Goal: Information Seeking & Learning: Check status

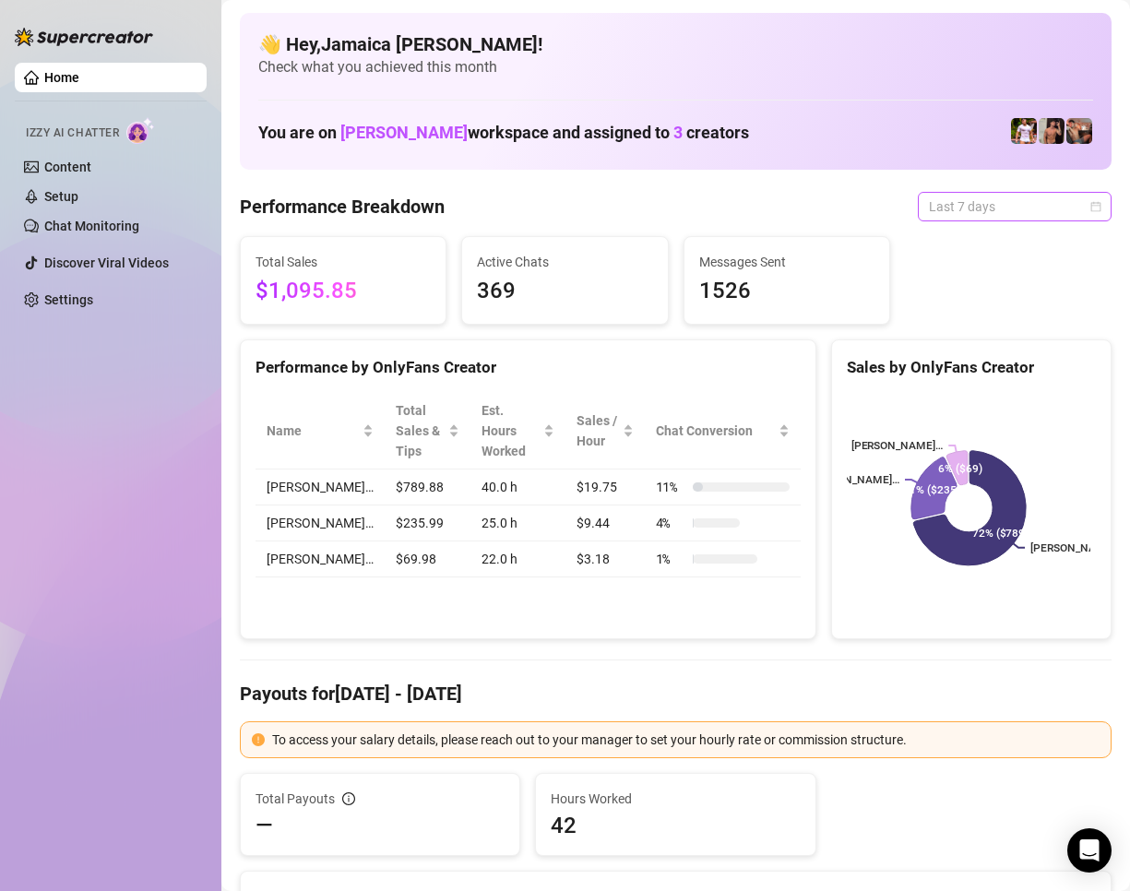
click at [971, 204] on span "Last 7 days" at bounding box center [1015, 207] width 172 height 28
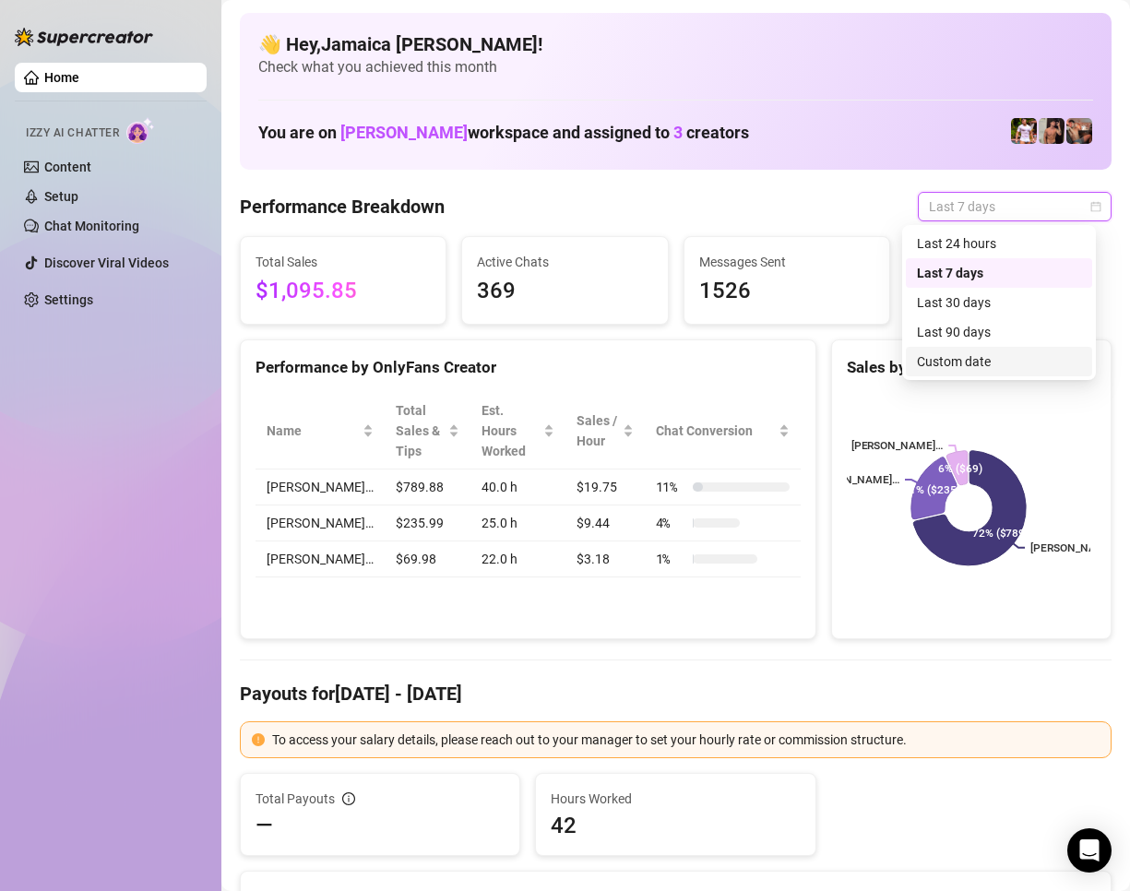
click at [983, 379] on div "Last 90 days Custom date Last 24 hours Last 7 days Last 30 days Last 90 days Cu…" at bounding box center [999, 302] width 194 height 155
click at [983, 365] on div "Custom date" at bounding box center [999, 361] width 164 height 20
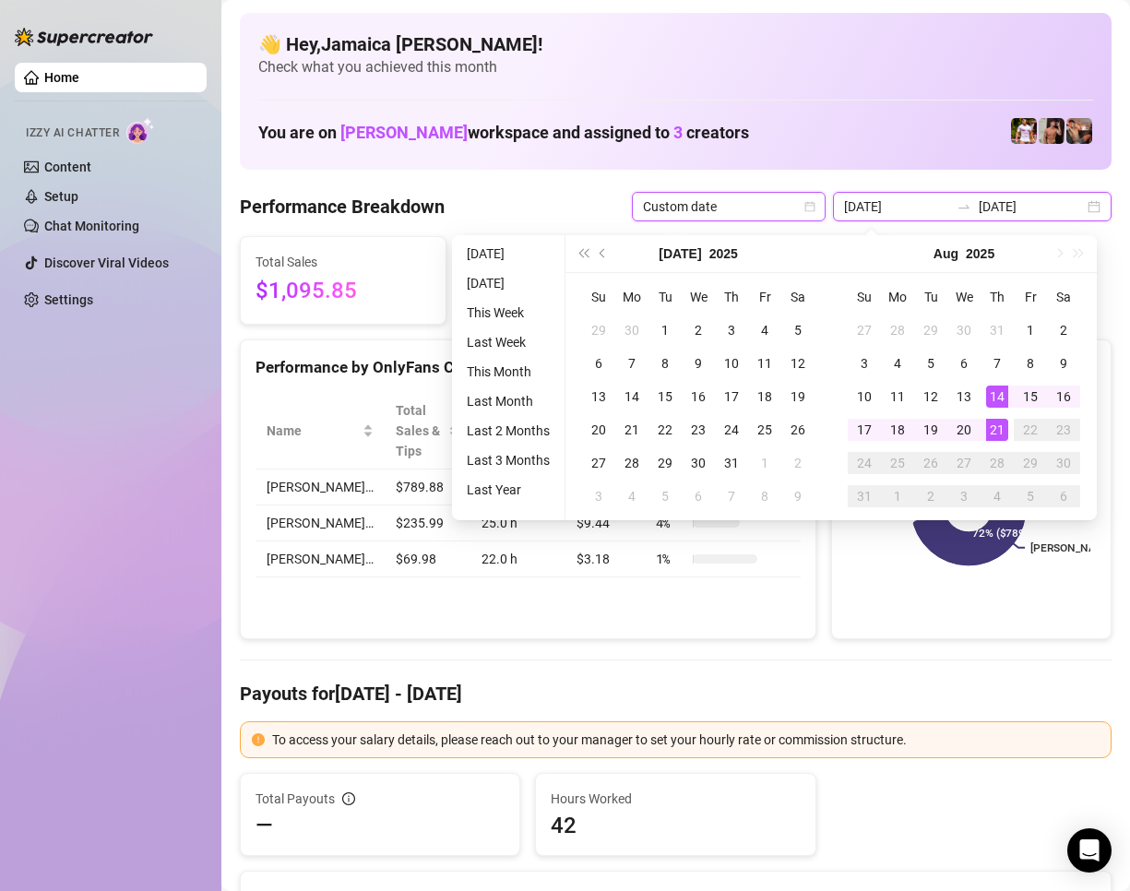
click at [922, 208] on input "2025-08-14" at bounding box center [896, 206] width 105 height 20
drag, startPoint x: 924, startPoint y: 209, endPoint x: 921, endPoint y: 228, distance: 18.8
click at [901, 208] on input "2025-08-14" at bounding box center [896, 206] width 105 height 20
type input "2025-08-21"
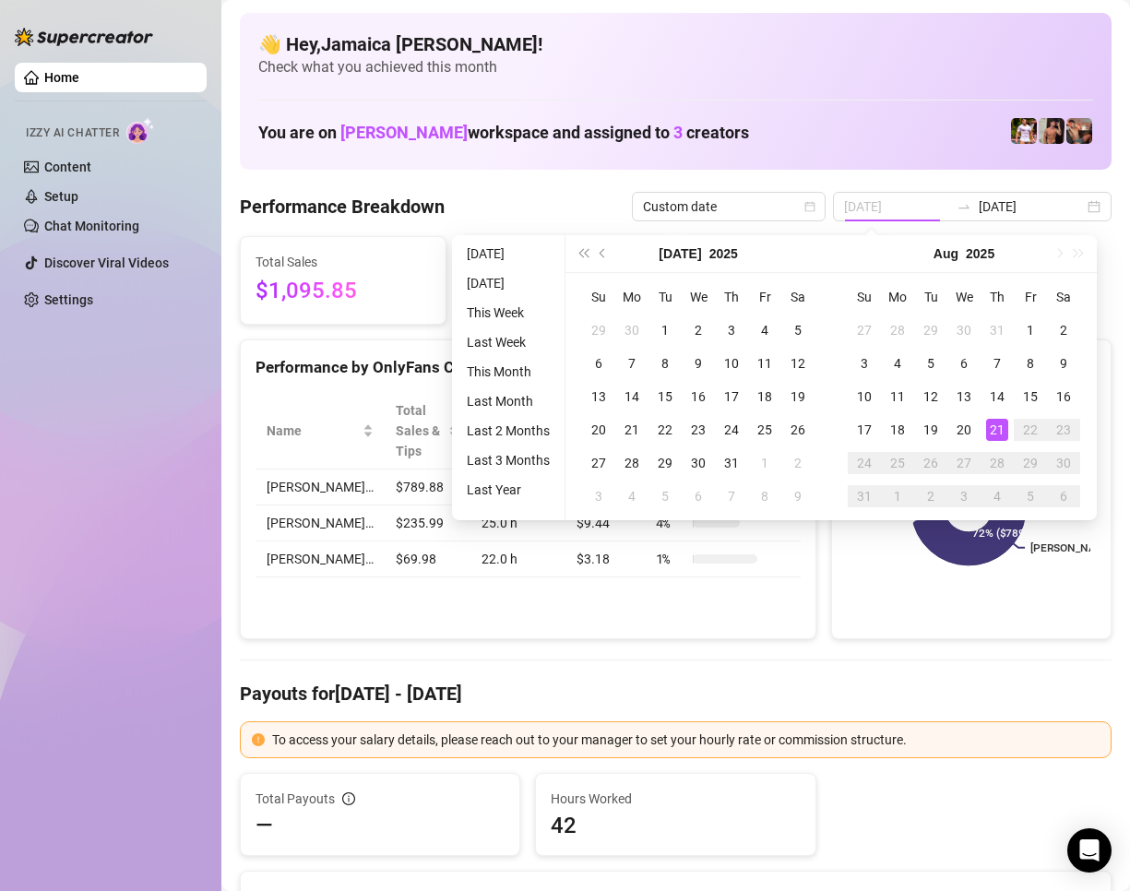
click at [990, 433] on div "21" at bounding box center [997, 430] width 22 height 22
click at [991, 433] on div "21" at bounding box center [997, 430] width 22 height 22
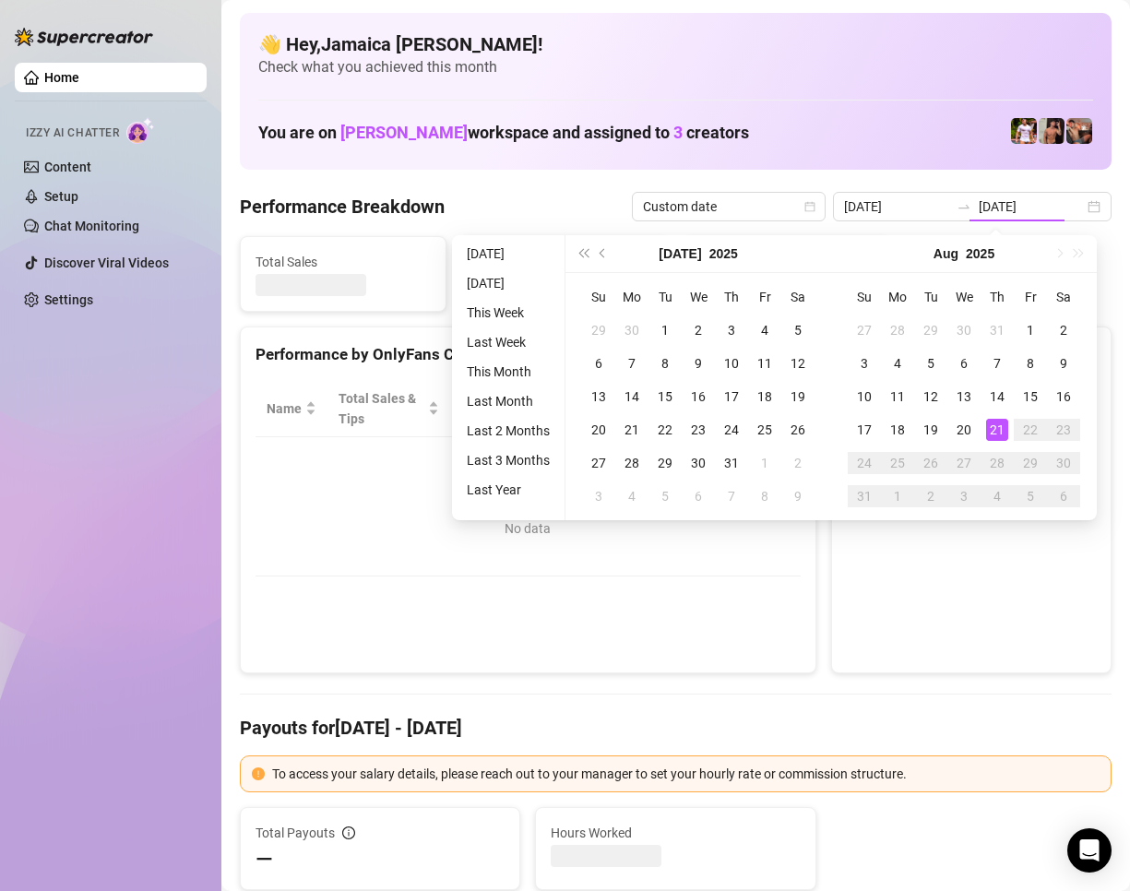
type input "2025-08-21"
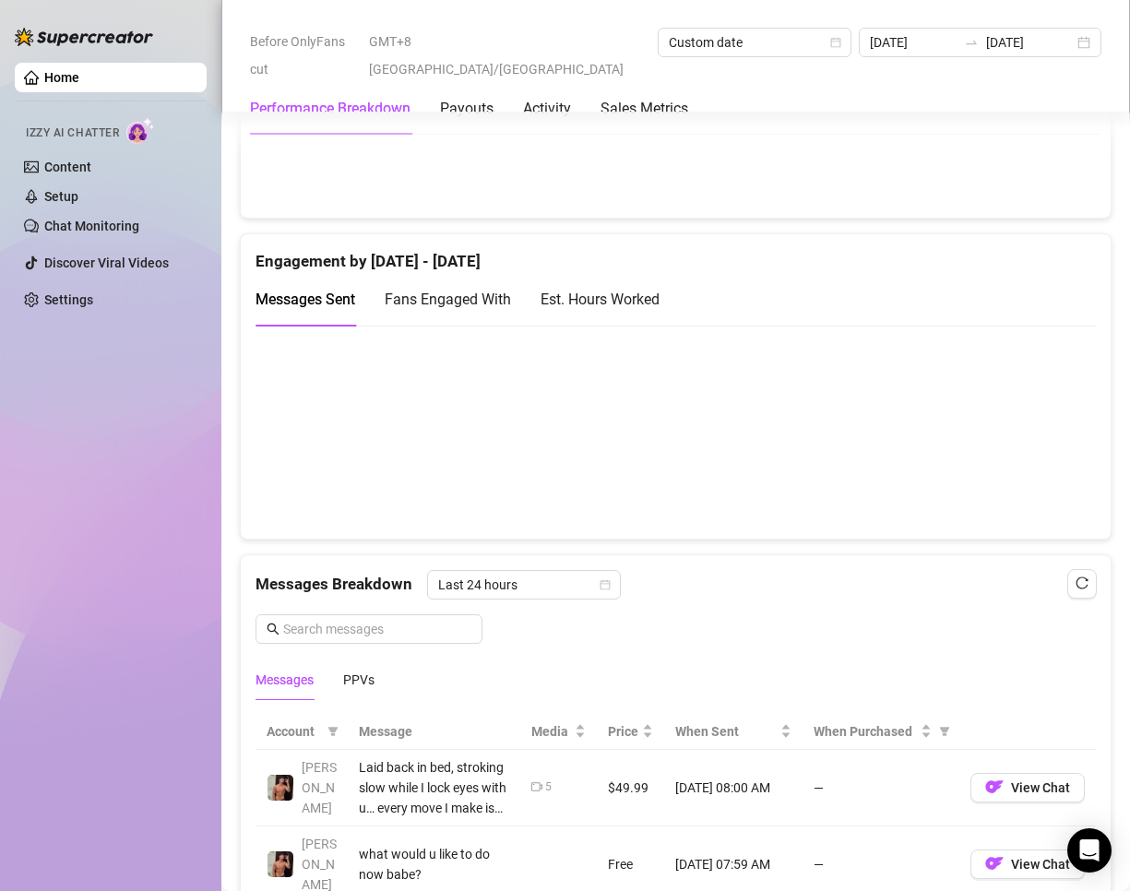
scroll to position [1384, 0]
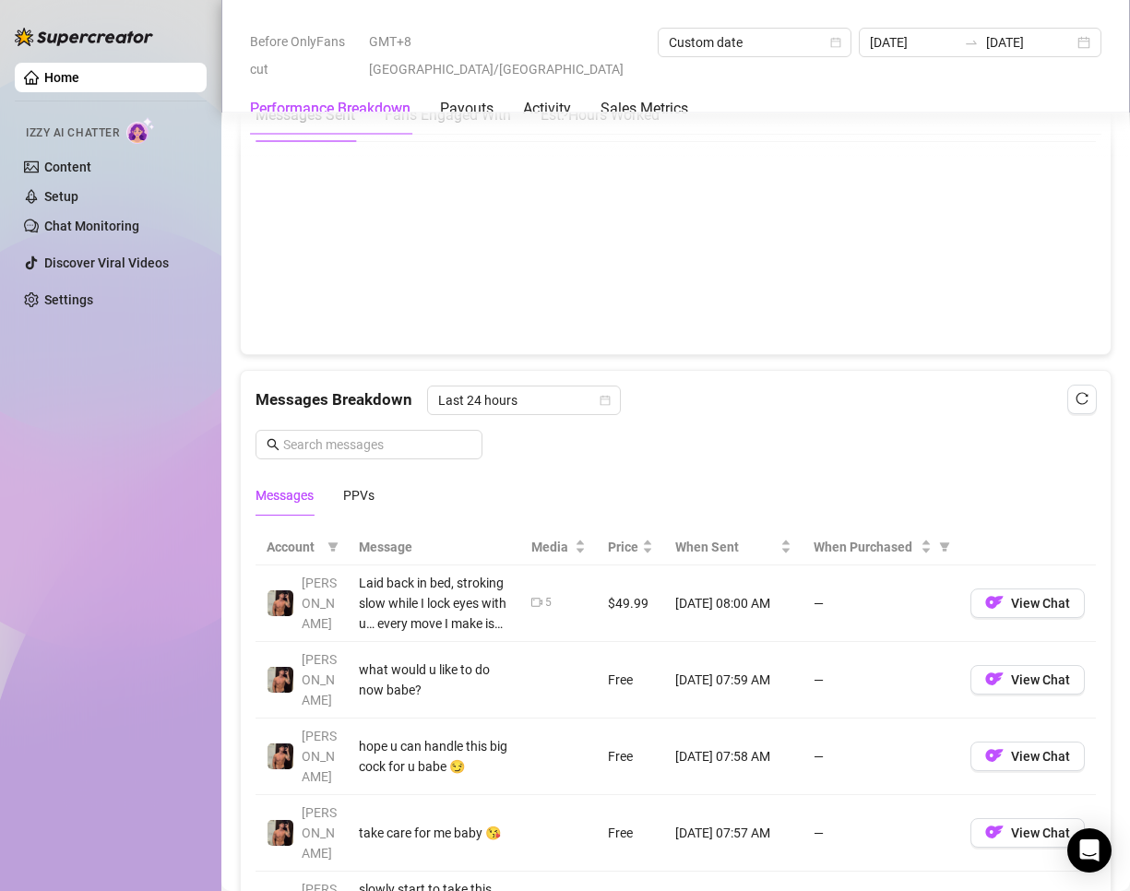
drag, startPoint x: 644, startPoint y: 489, endPoint x: 532, endPoint y: 509, distance: 113.4
click at [623, 496] on div "Messages PPVs" at bounding box center [675, 495] width 840 height 42
drag, startPoint x: 357, startPoint y: 491, endPoint x: 492, endPoint y: 496, distance: 134.8
click at [357, 491] on div "PPVs" at bounding box center [358, 495] width 31 height 20
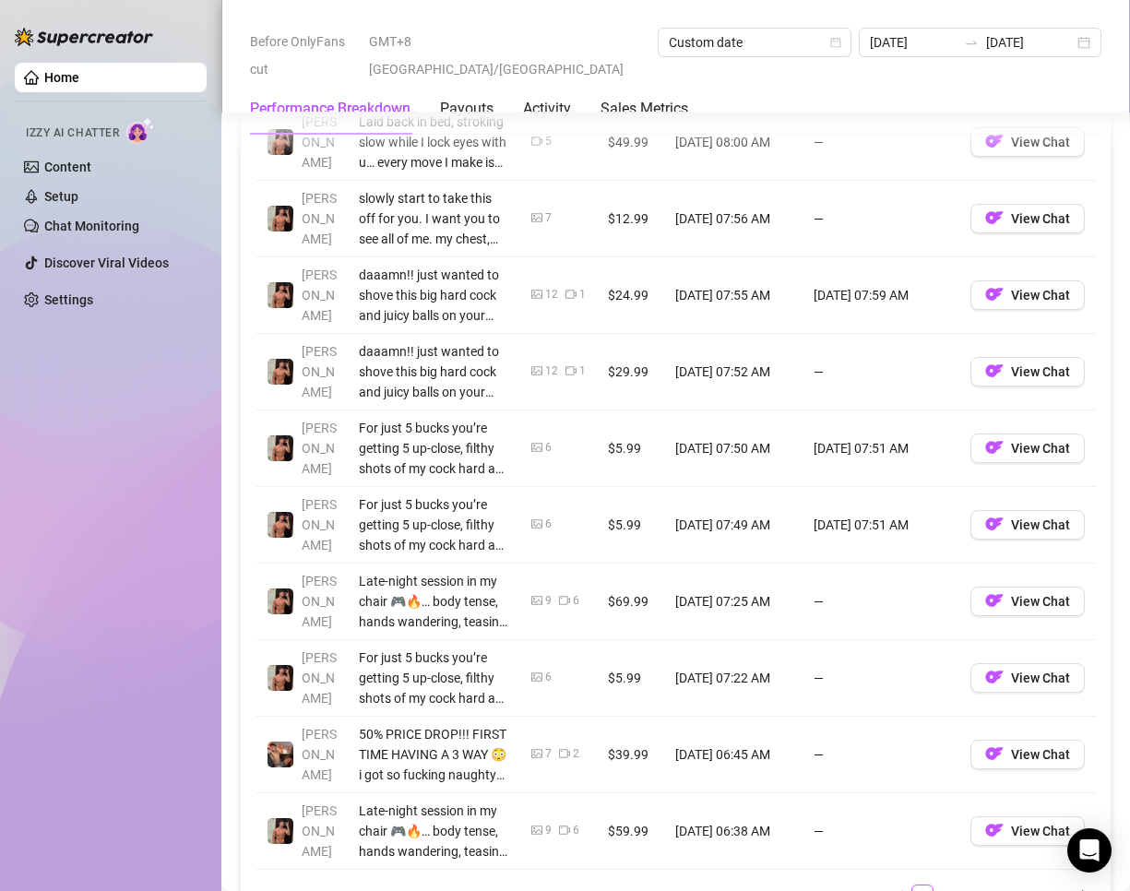
scroll to position [1568, 0]
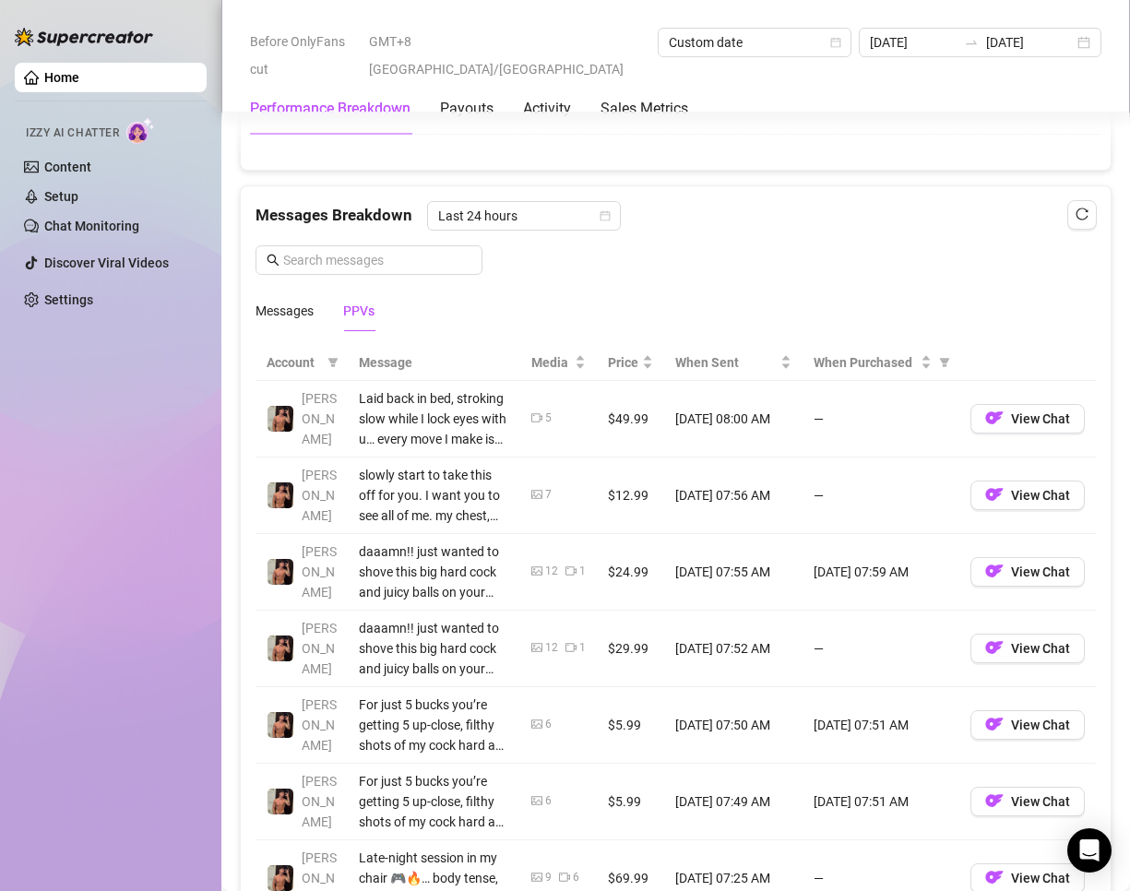
click at [353, 313] on div "PPVs" at bounding box center [358, 311] width 31 height 20
click at [352, 312] on div "PPVs" at bounding box center [358, 311] width 31 height 20
click at [261, 327] on div "Messages" at bounding box center [284, 311] width 58 height 42
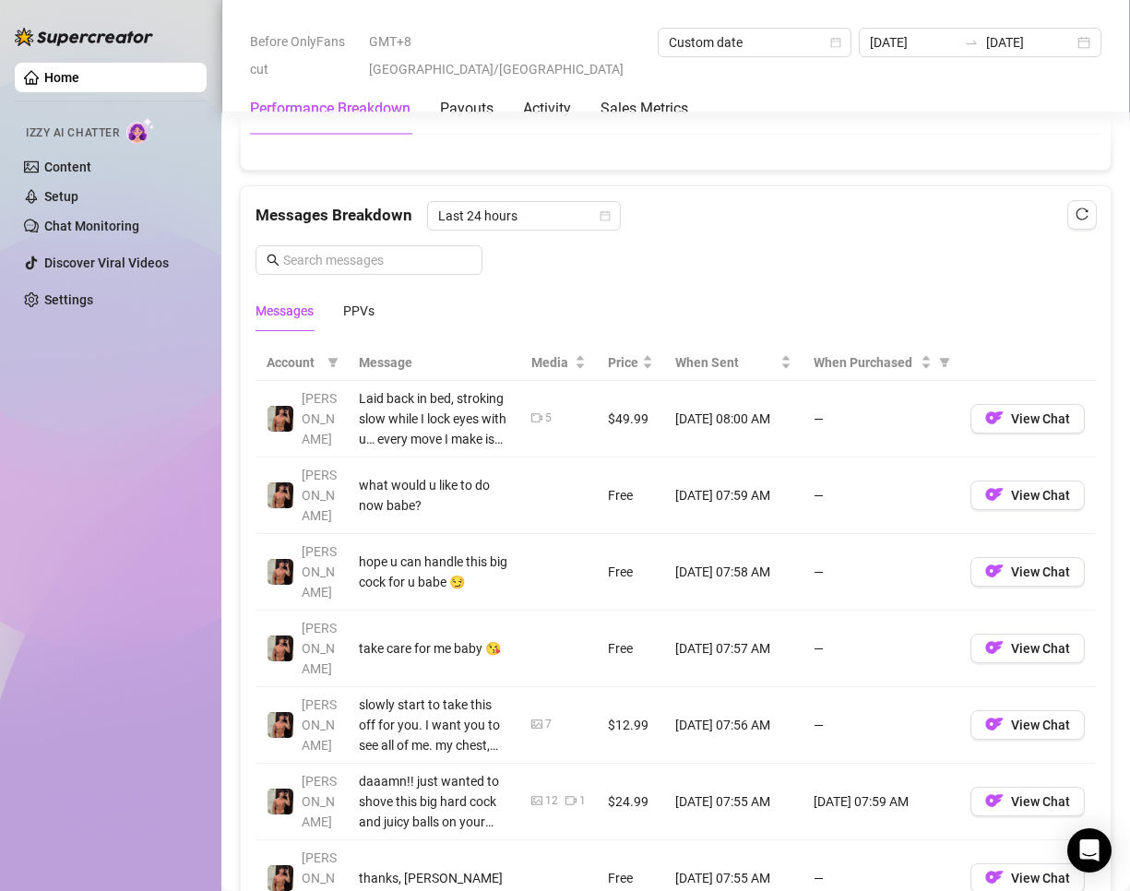
click at [290, 315] on div "Messages" at bounding box center [284, 311] width 58 height 20
click at [349, 312] on div "PPVs" at bounding box center [358, 311] width 31 height 20
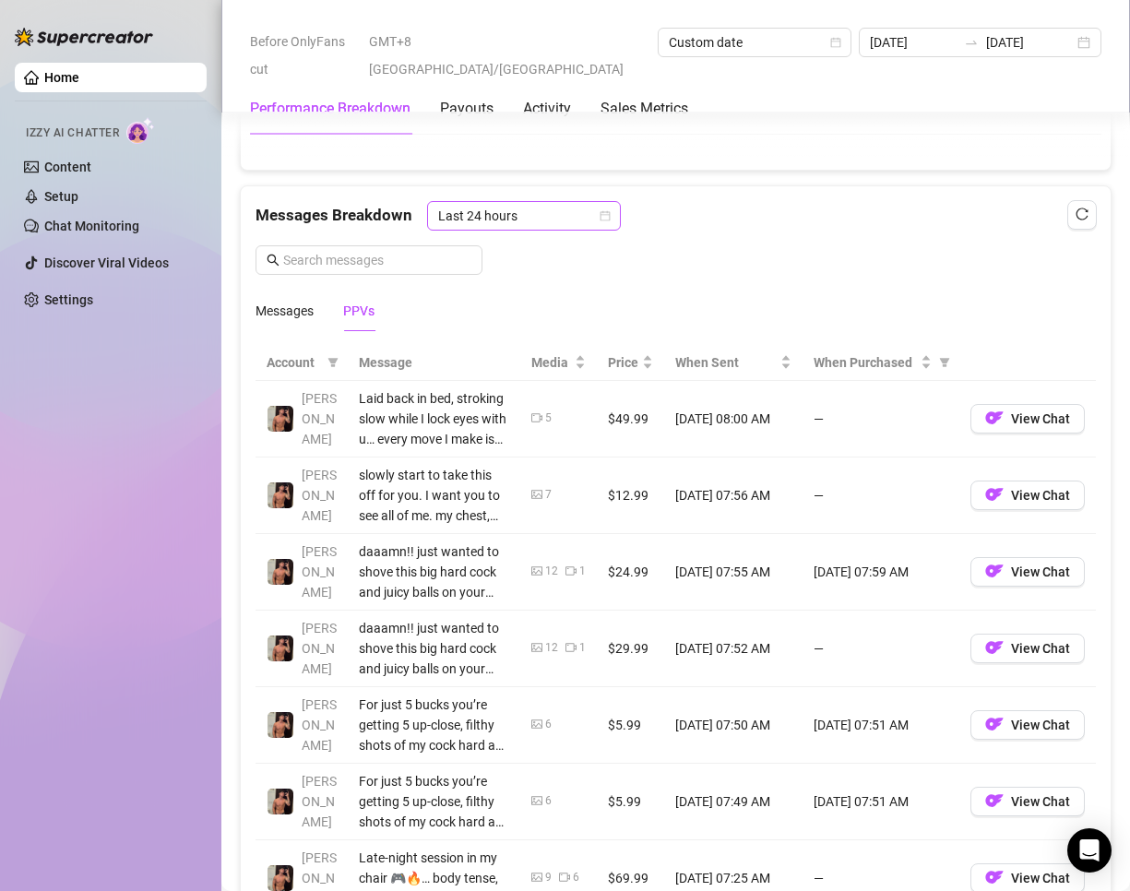
click at [498, 217] on span "Last 24 hours" at bounding box center [524, 216] width 172 height 28
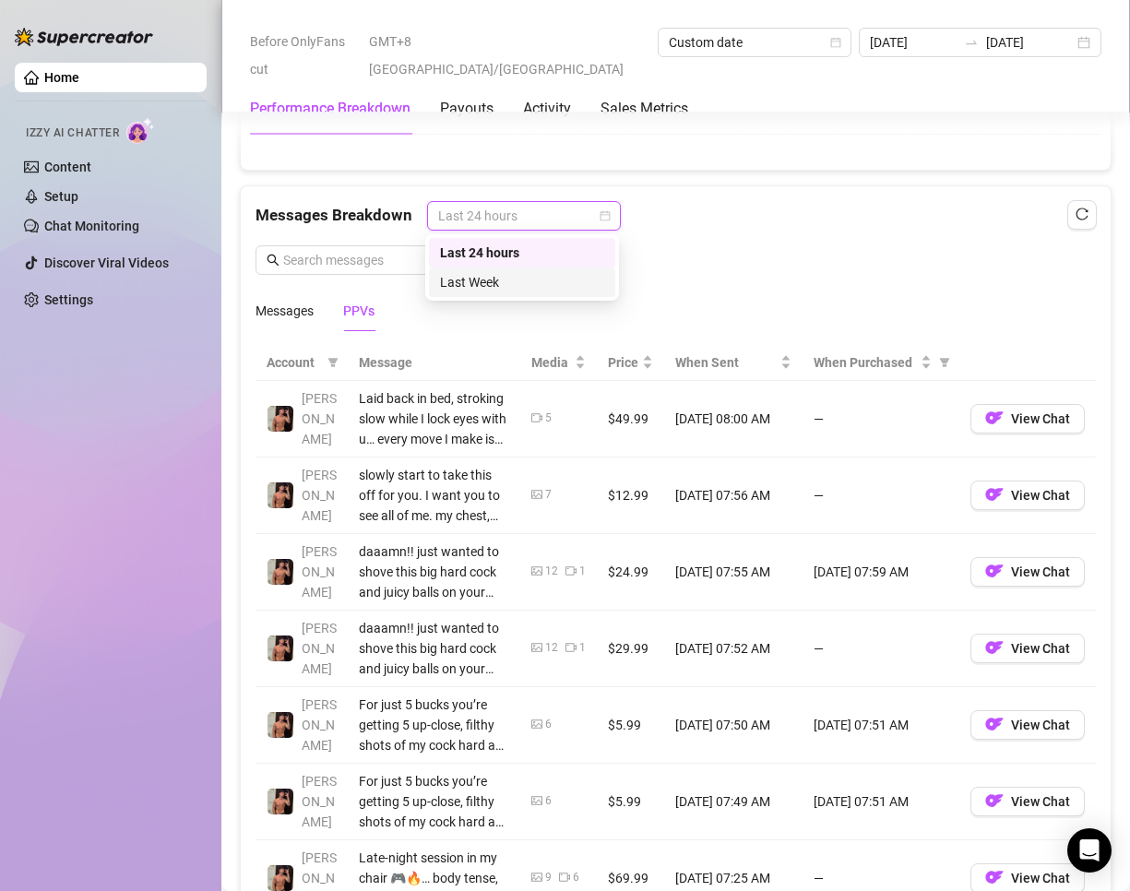
click at [505, 270] on div "Last Week" at bounding box center [522, 282] width 186 height 30
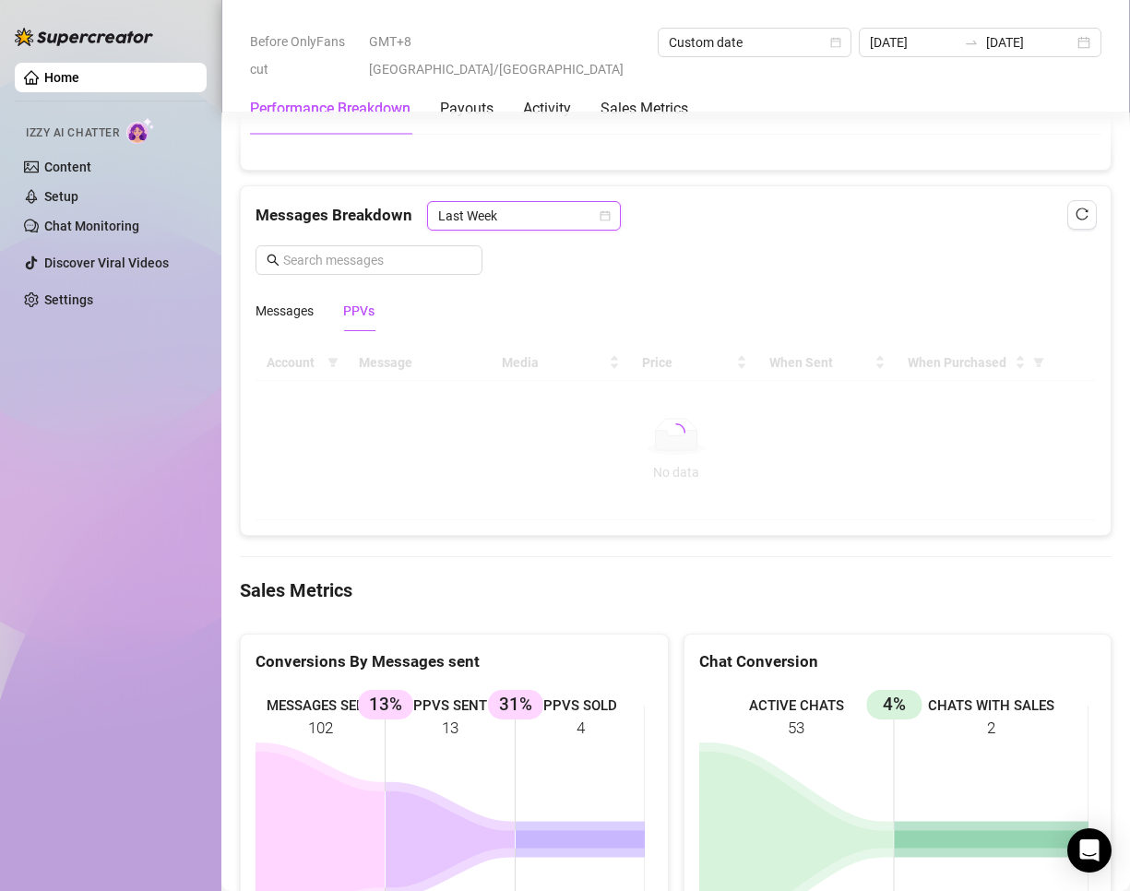
drag, startPoint x: 509, startPoint y: 216, endPoint x: 523, endPoint y: 243, distance: 30.1
click at [510, 215] on span "Last Week" at bounding box center [524, 216] width 172 height 28
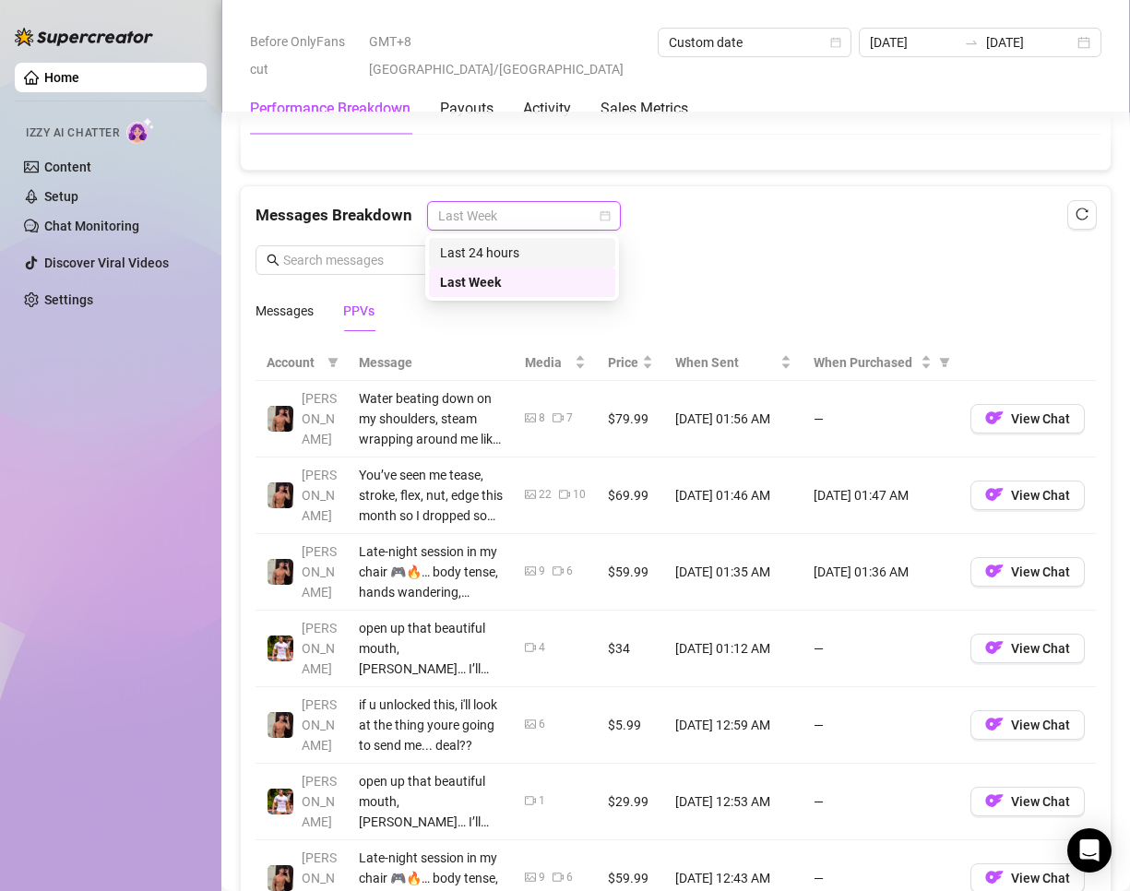
click at [519, 254] on div "Last 24 hours" at bounding box center [522, 253] width 164 height 20
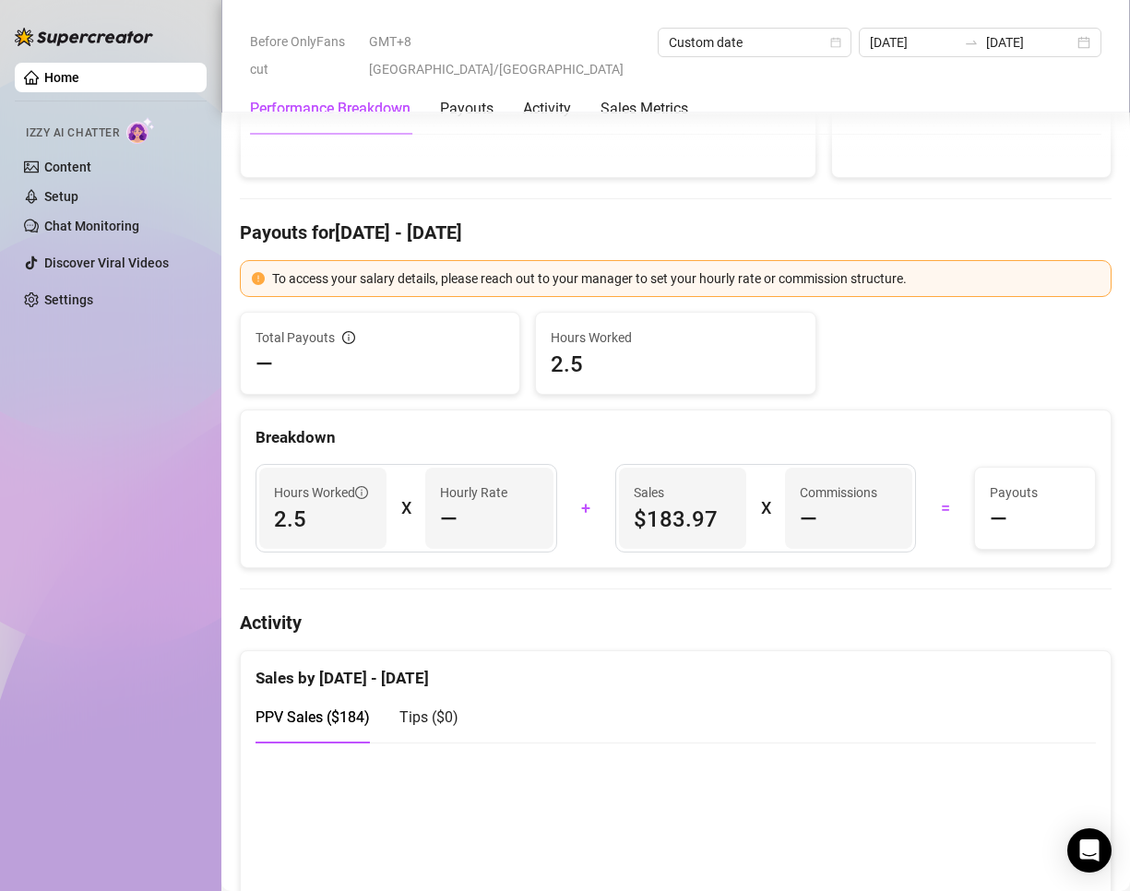
scroll to position [0, 0]
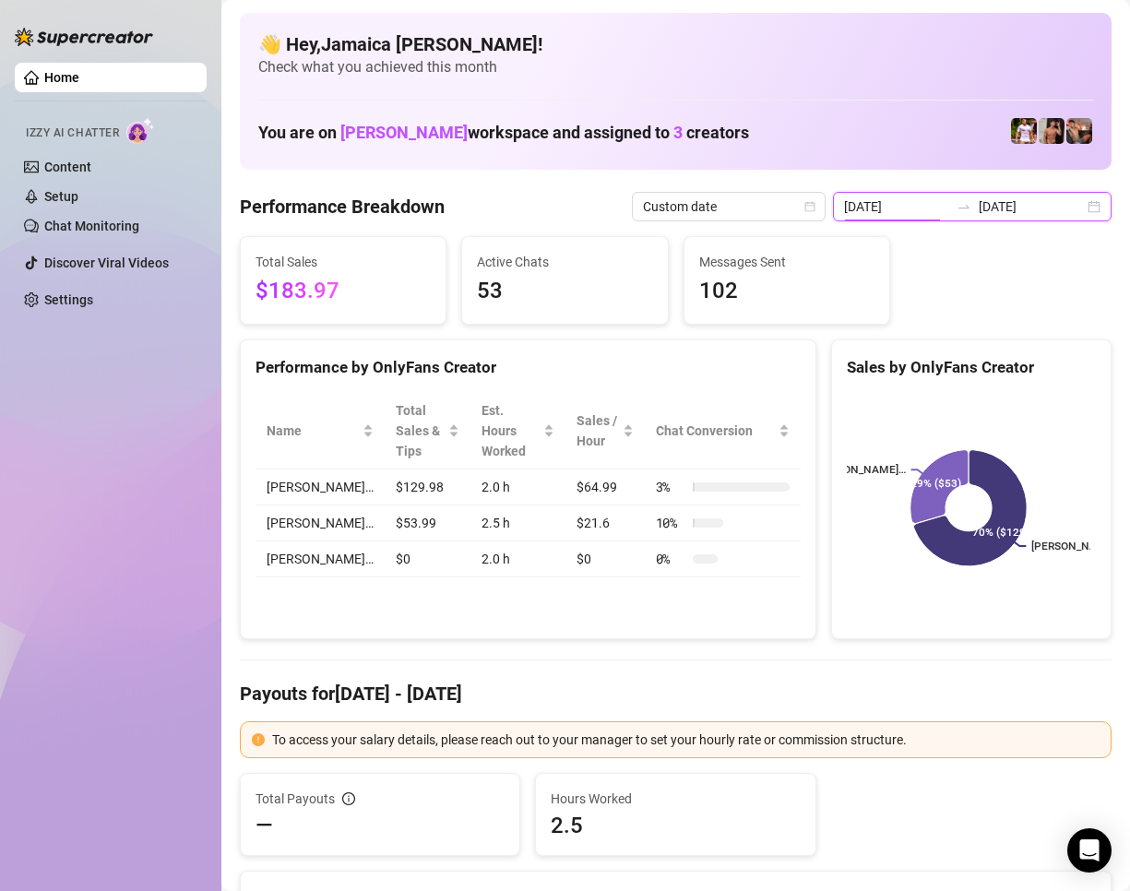
click at [881, 205] on input "2025-08-21" at bounding box center [896, 206] width 105 height 20
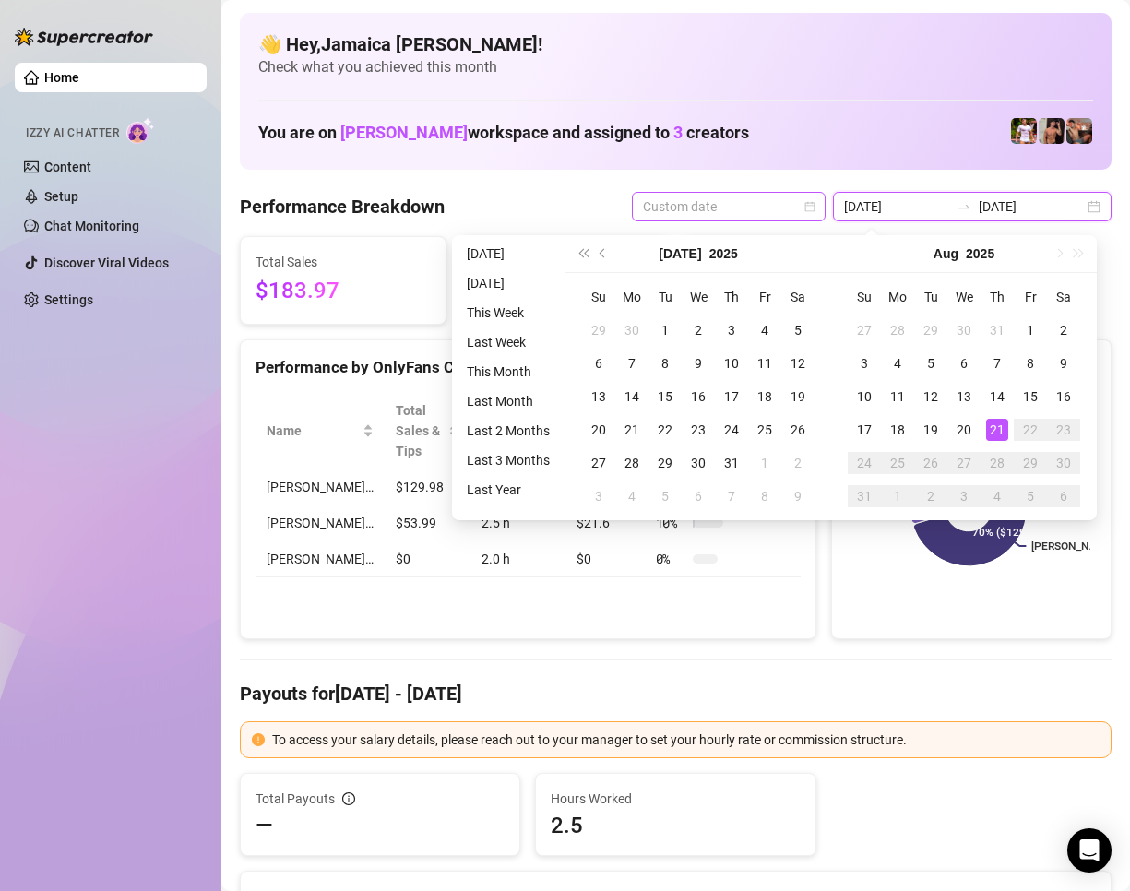
click at [746, 205] on span "Custom date" at bounding box center [729, 207] width 172 height 28
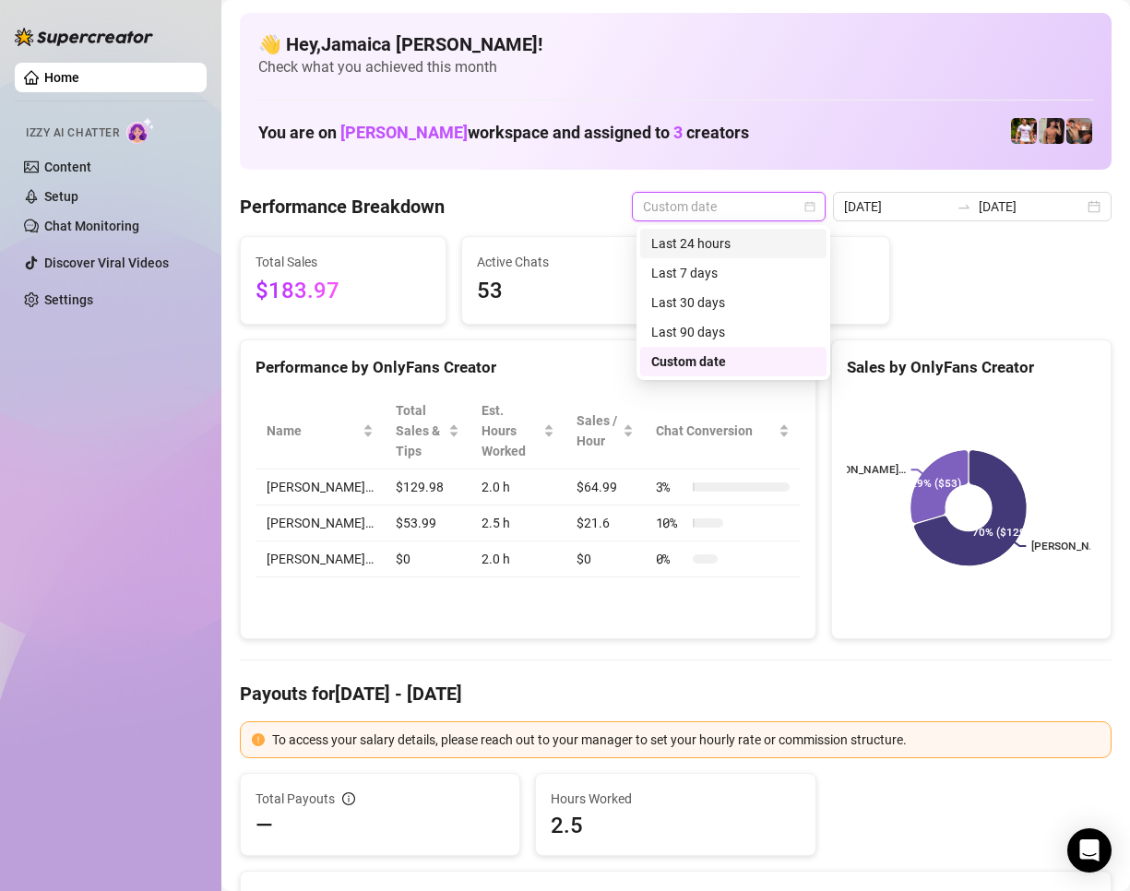
click at [735, 241] on div "Last 24 hours" at bounding box center [733, 243] width 164 height 20
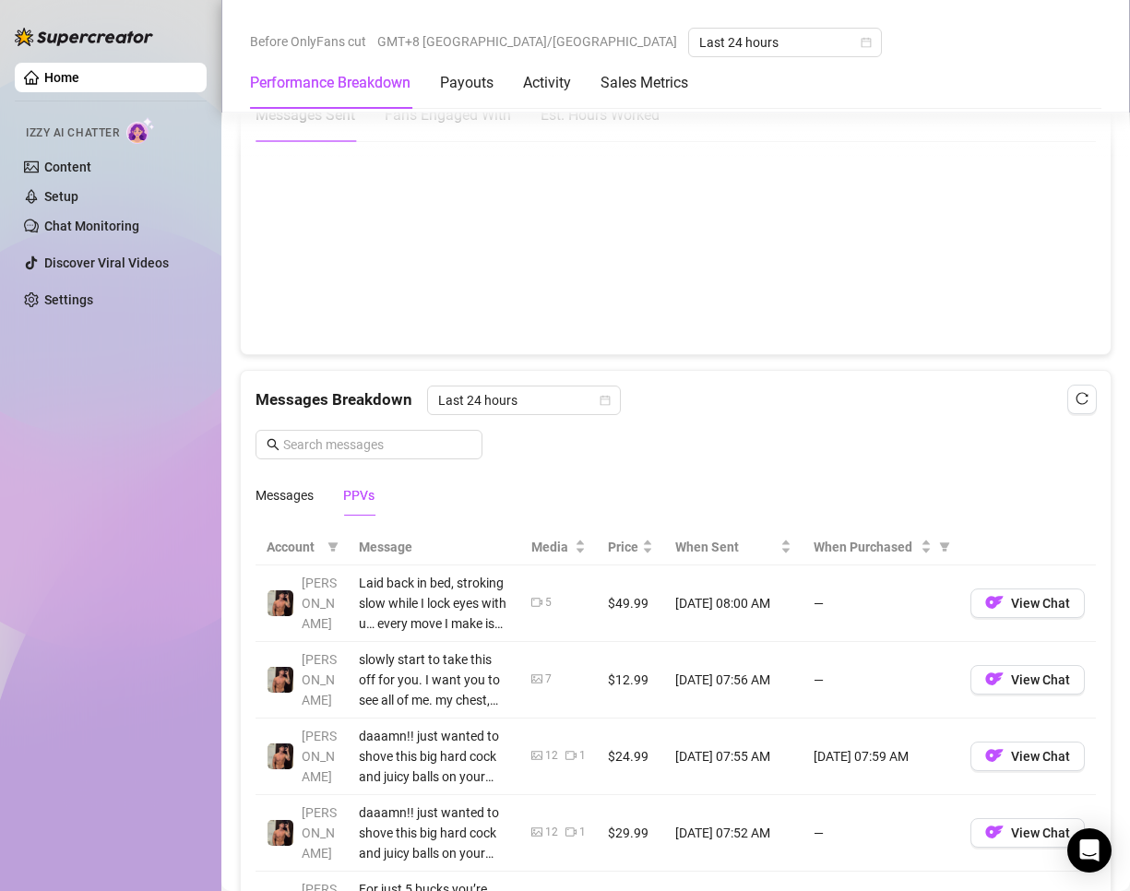
scroll to position [1568, 0]
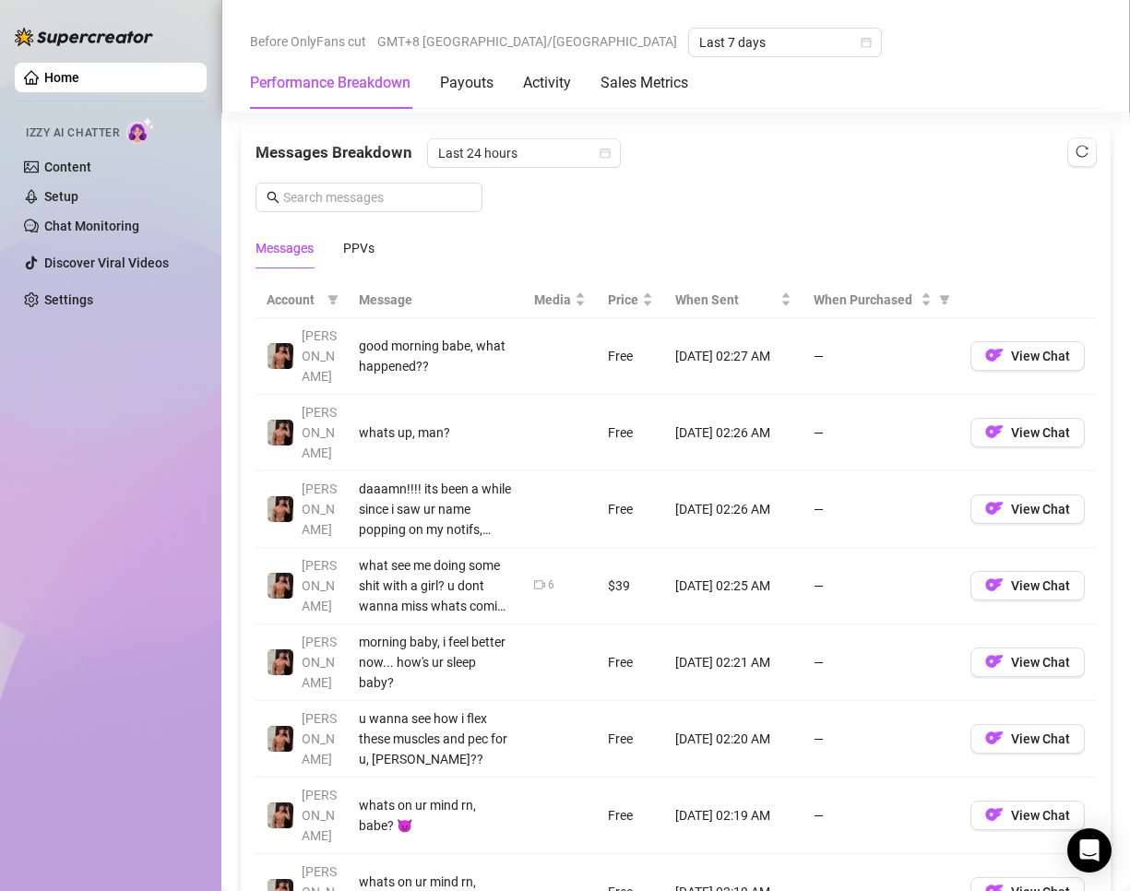
scroll to position [1690, 0]
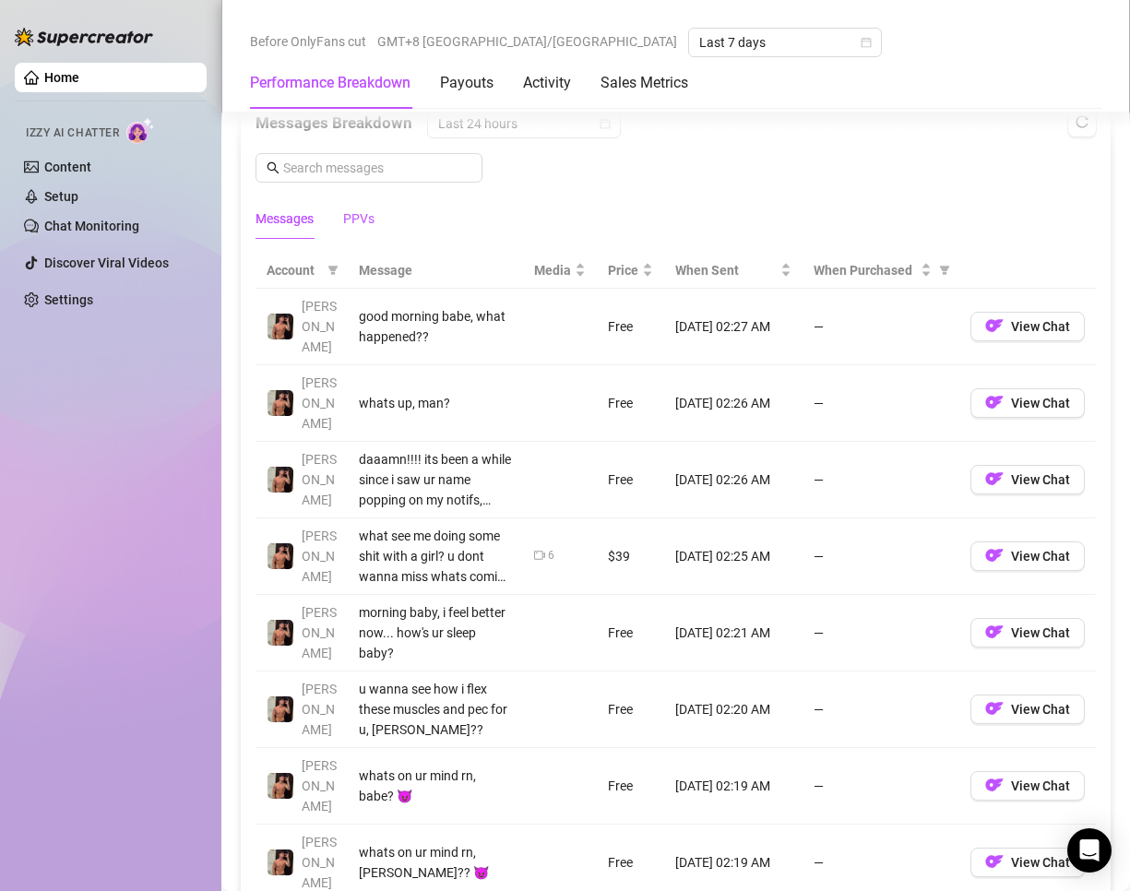
click at [358, 226] on div "PPVs" at bounding box center [358, 218] width 31 height 20
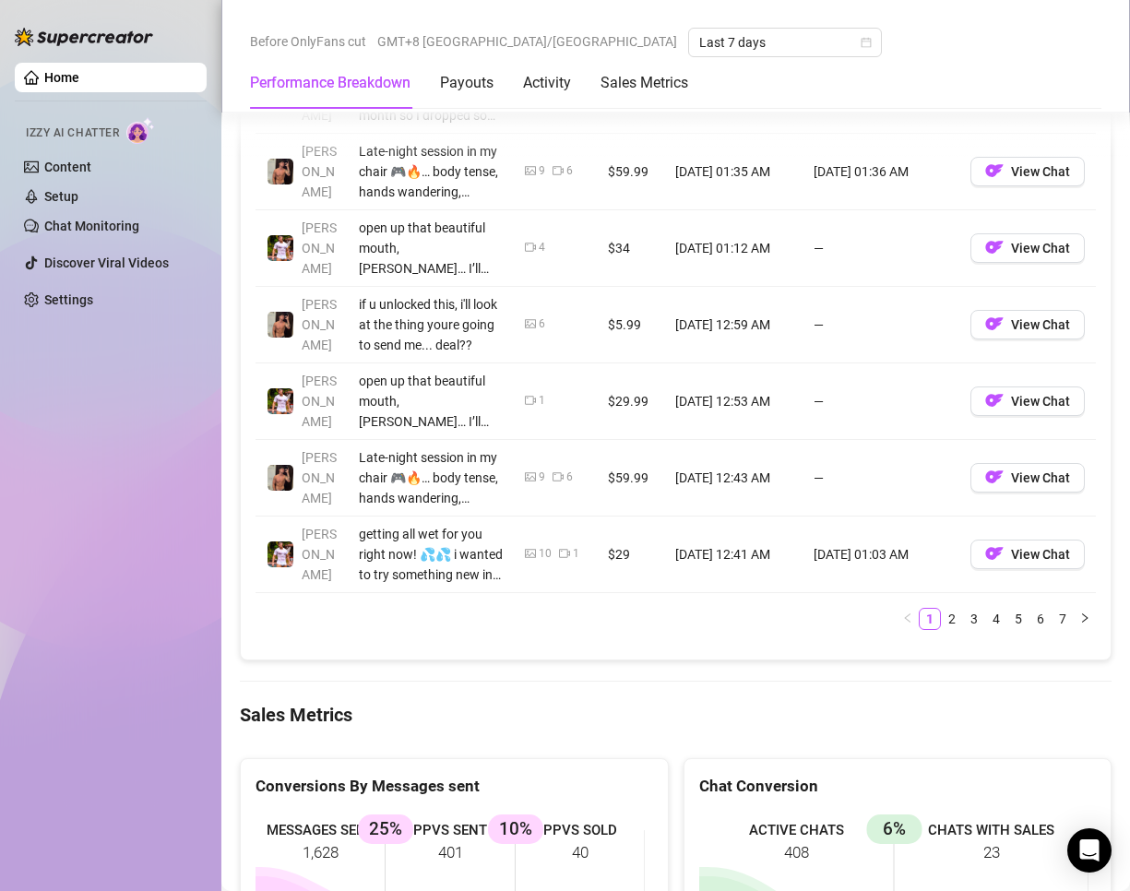
scroll to position [1966, 0]
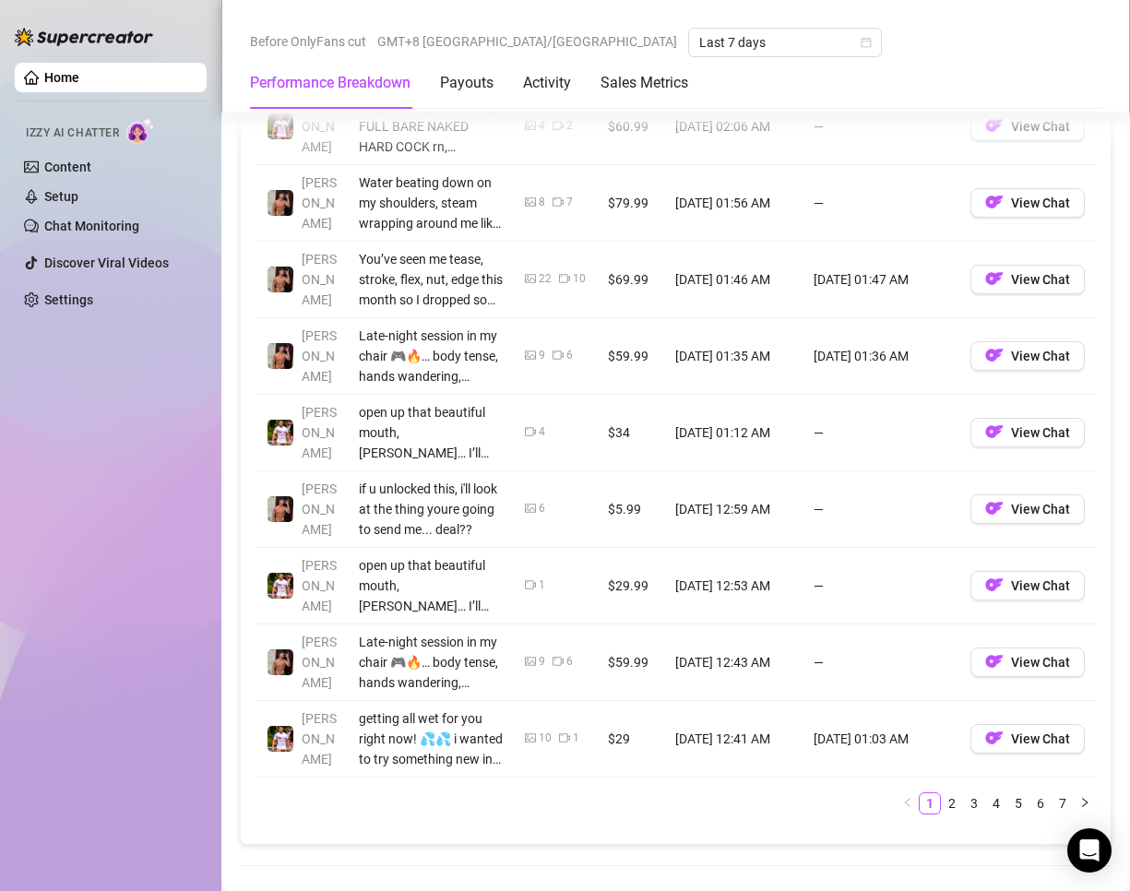
click at [673, 818] on div "Account Message Media Price When Sent When Purchased [PERSON_NAME] what see me …" at bounding box center [675, 402] width 840 height 853
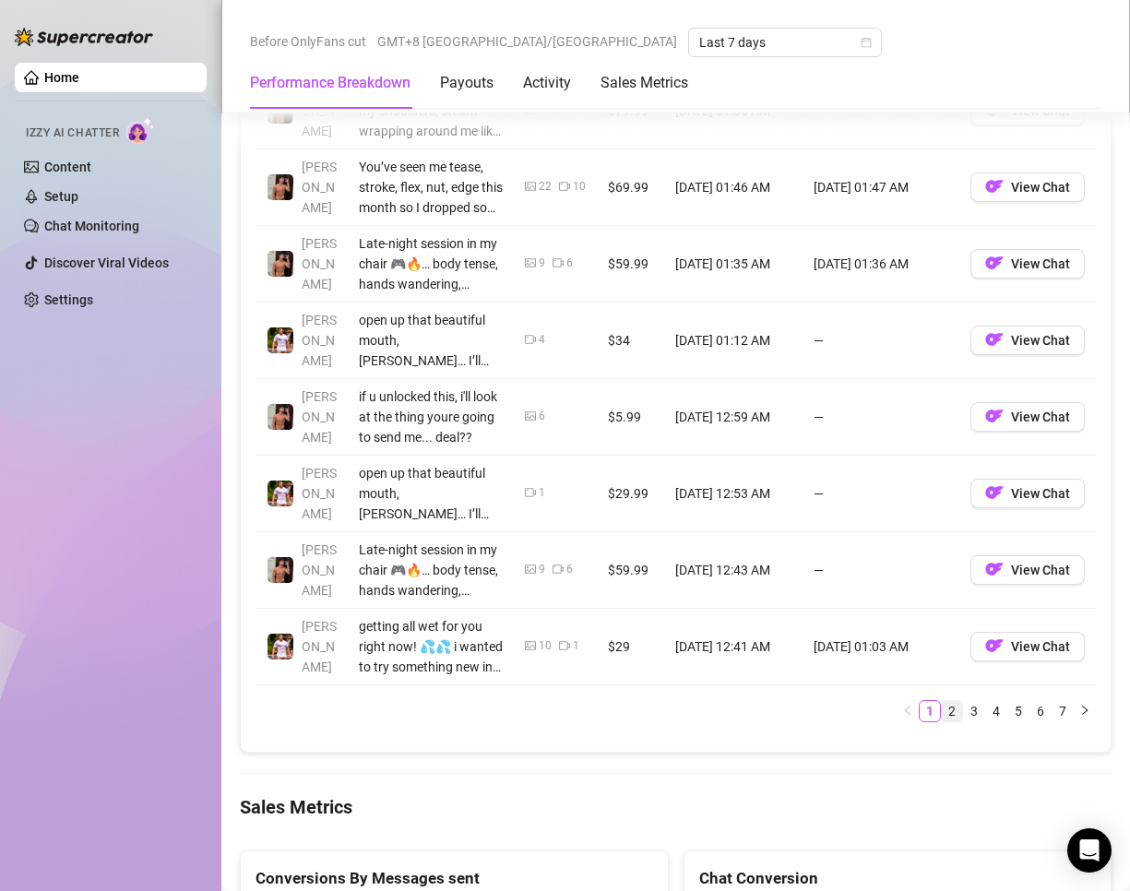
click at [942, 710] on link "2" at bounding box center [952, 711] width 20 height 20
